Goal: Answer question/provide support

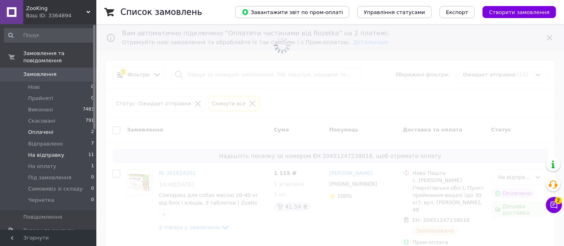
click at [64, 128] on li "Оплачені 2" at bounding box center [49, 131] width 99 height 11
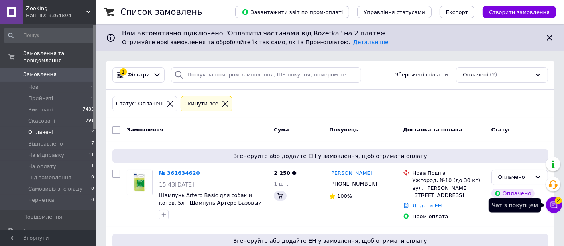
click at [552, 206] on icon at bounding box center [554, 205] width 8 height 8
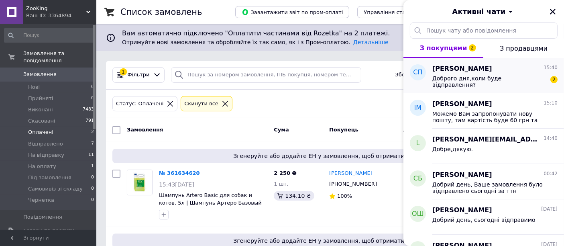
click at [465, 74] on div "Доброго дня,коли буде відправлення? 2" at bounding box center [494, 80] width 125 height 14
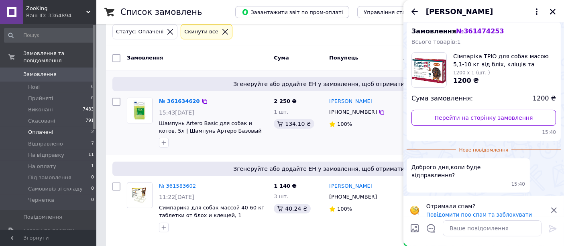
scroll to position [73, 0]
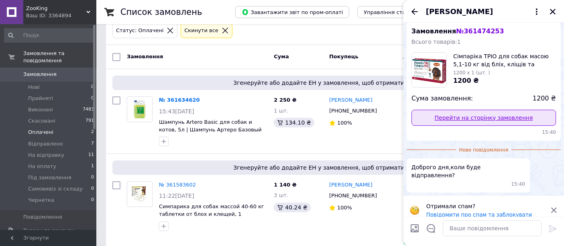
click at [458, 118] on link "Перейти на сторінку замовлення" at bounding box center [483, 118] width 145 height 16
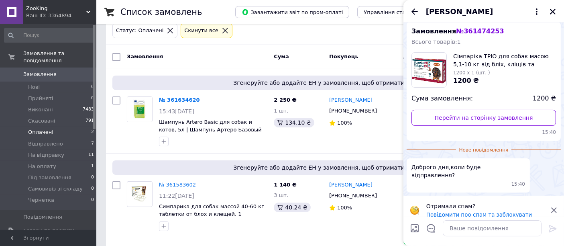
scroll to position [13, 0]
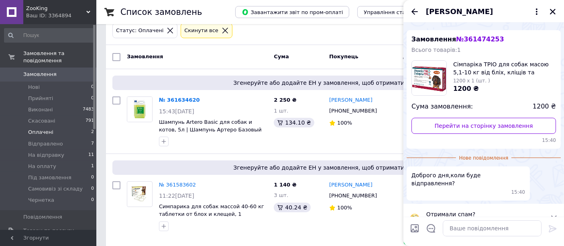
click at [550, 6] on div "[PERSON_NAME]" at bounding box center [483, 11] width 161 height 22
click at [550, 8] on icon "Закрити" at bounding box center [552, 11] width 7 height 7
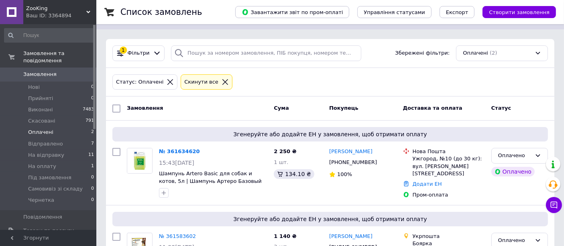
scroll to position [0, 0]
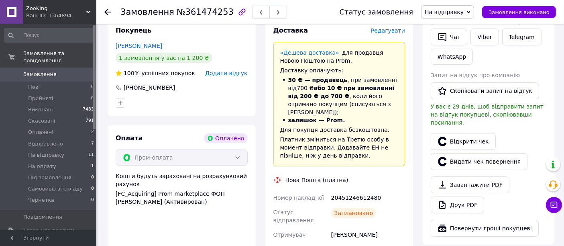
scroll to position [223, 0]
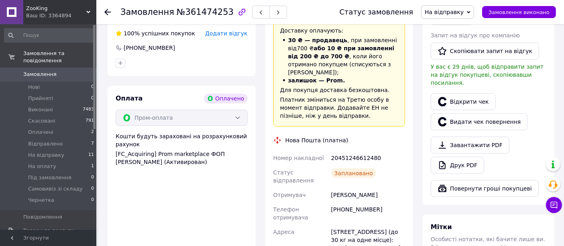
click at [355, 151] on div "20451246612480" at bounding box center [368, 158] width 77 height 14
copy div "20451246612480"
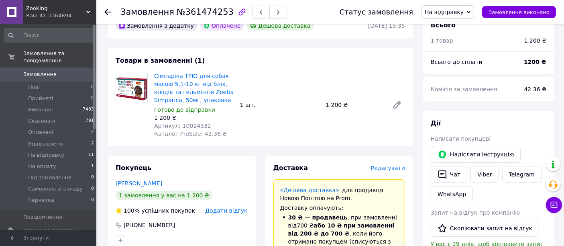
scroll to position [45, 0]
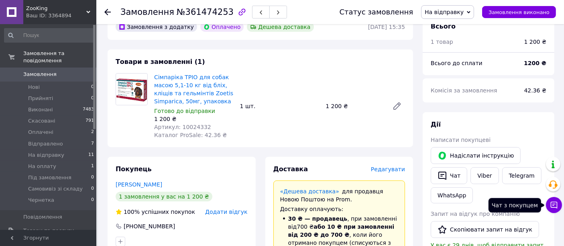
click at [550, 205] on icon at bounding box center [554, 205] width 8 height 8
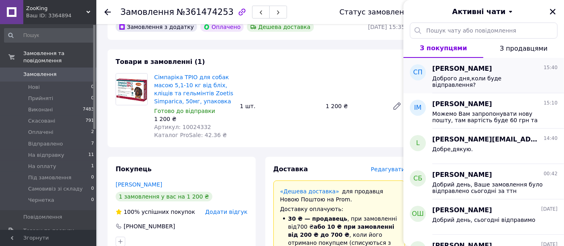
click at [473, 82] on div "Доброго дня,коли буде відправлення?" at bounding box center [489, 81] width 114 height 13
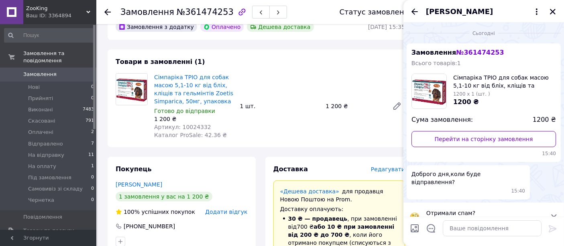
scroll to position [7, 0]
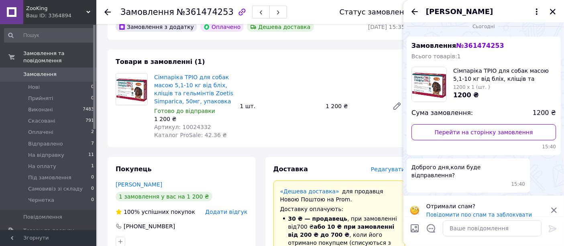
click at [473, 218] on div at bounding box center [492, 228] width 105 height 22
click at [469, 234] on textarea at bounding box center [492, 228] width 99 height 16
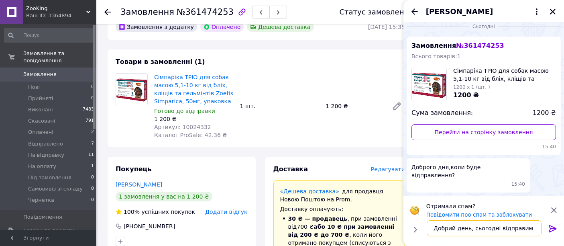
type textarea "Добрий день, сьогодні відправимо"
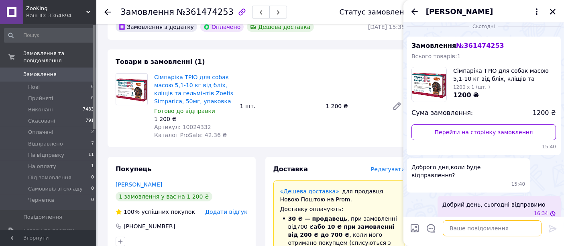
scroll to position [0, 0]
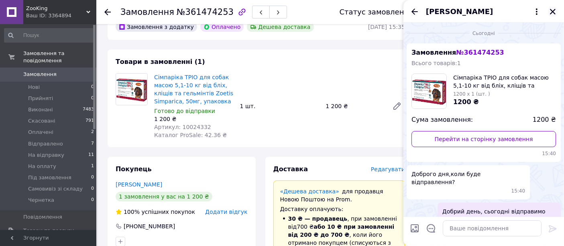
click at [551, 12] on icon "Закрити" at bounding box center [552, 11] width 7 height 7
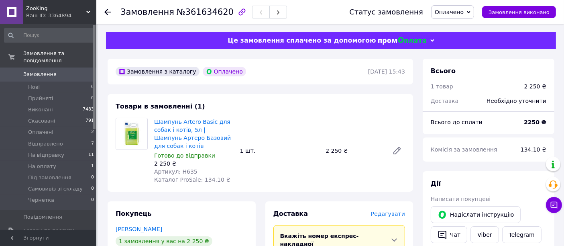
click at [188, 172] on span "Артикул: H635" at bounding box center [175, 171] width 43 height 6
copy span "H635"
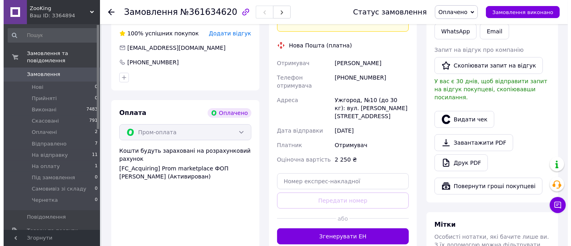
scroll to position [134, 0]
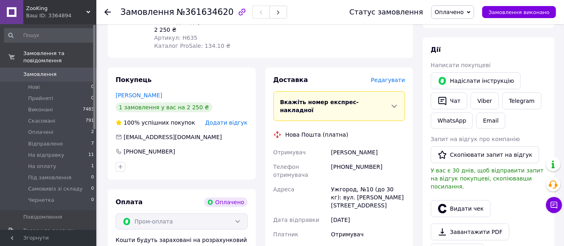
click at [401, 79] on span "Редагувати" at bounding box center [388, 80] width 34 height 6
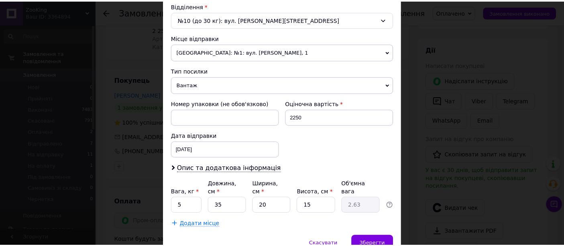
scroll to position [267, 0]
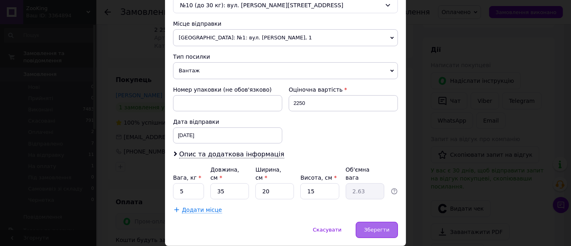
click at [372, 224] on div "Зберегти" at bounding box center [377, 230] width 42 height 16
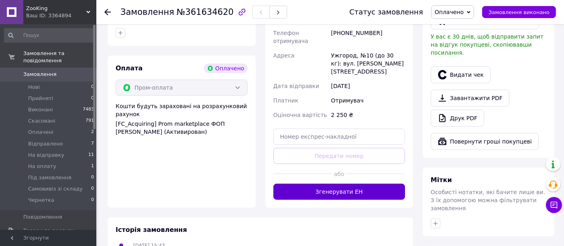
click at [340, 183] on button "Згенерувати ЕН" at bounding box center [339, 191] width 132 height 16
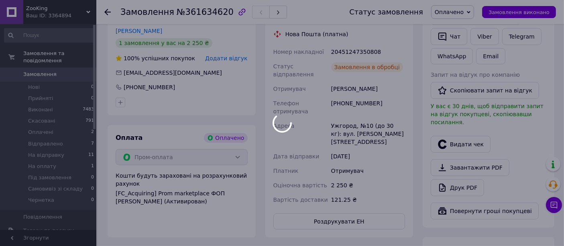
scroll to position [178, 0]
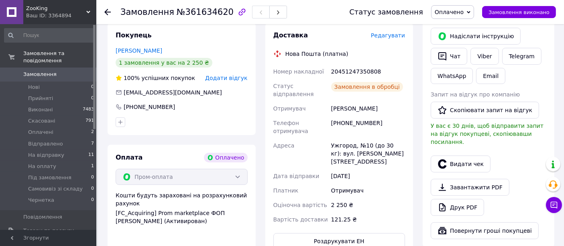
click at [363, 70] on div "20451247350808" at bounding box center [368, 71] width 77 height 14
copy div "20451247350808"
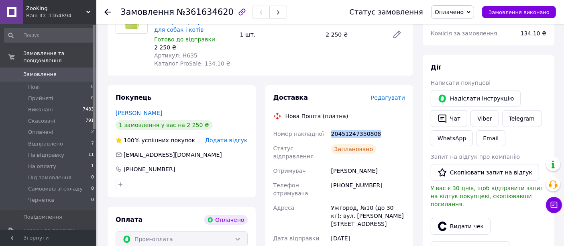
scroll to position [0, 0]
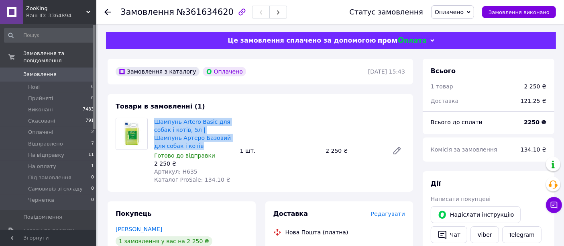
drag, startPoint x: 151, startPoint y: 115, endPoint x: 182, endPoint y: 145, distance: 42.9
click at [182, 145] on div "Товари в замовленні (1) Шампунь Artero Basic для собак і котів, 5л | Шампунь Ар…" at bounding box center [261, 143] width 306 height 98
copy link "Шампунь Artero Basic для собак і котів, 5л | Шампунь Артеро Базовий для собак і…"
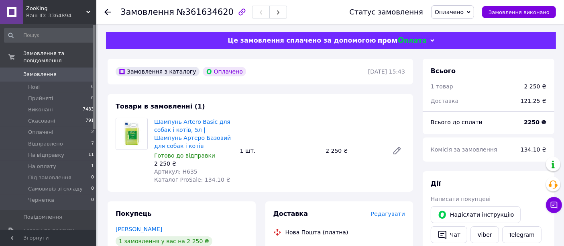
click at [183, 169] on span "Артикул: H635" at bounding box center [175, 171] width 43 height 6
copy span "H635"
click at [464, 10] on span "Оплачено" at bounding box center [449, 12] width 29 height 6
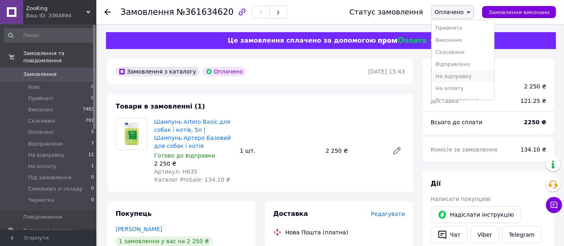
click at [463, 72] on li "На відправку" at bounding box center [463, 76] width 63 height 12
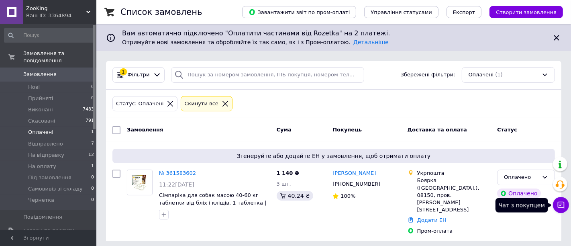
click at [566, 208] on button "Чат з покупцем" at bounding box center [561, 205] width 16 height 16
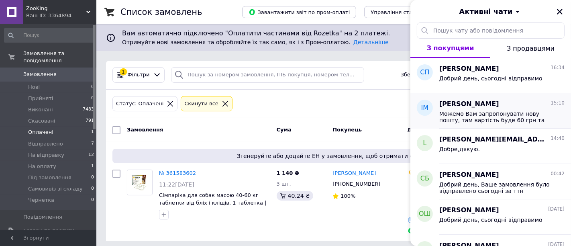
click at [493, 118] on span "Можемо Вам запропонувати нову пошту, там вартість буде 60 грн та на наступний д…" at bounding box center [496, 116] width 114 height 13
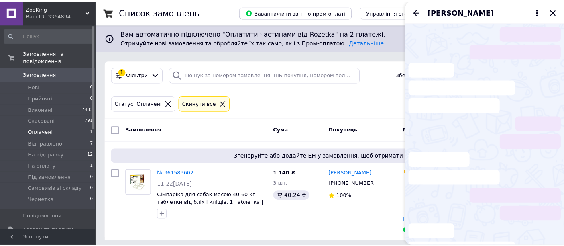
scroll to position [92, 0]
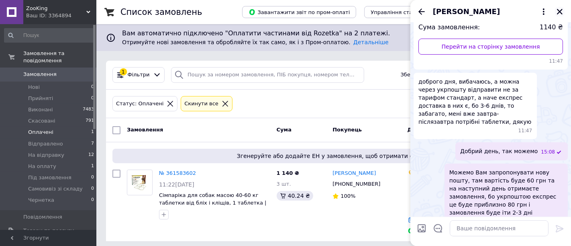
click at [558, 9] on icon "Закрити" at bounding box center [559, 11] width 7 height 7
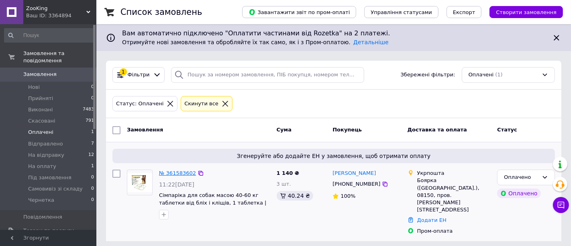
click at [180, 172] on link "№ 361583602" at bounding box center [177, 173] width 37 height 6
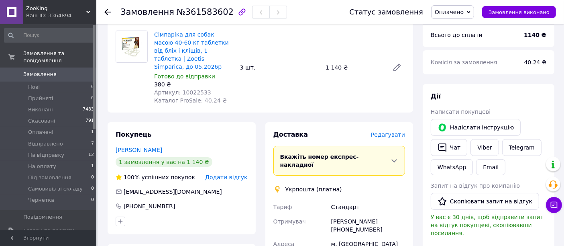
scroll to position [89, 0]
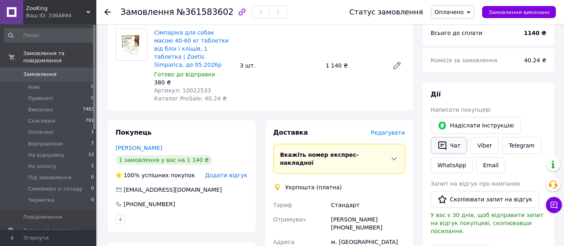
click at [441, 145] on icon "button" at bounding box center [442, 145] width 8 height 8
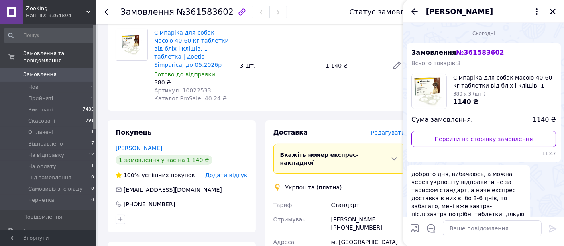
scroll to position [92, 0]
